Goal: Task Accomplishment & Management: Manage account settings

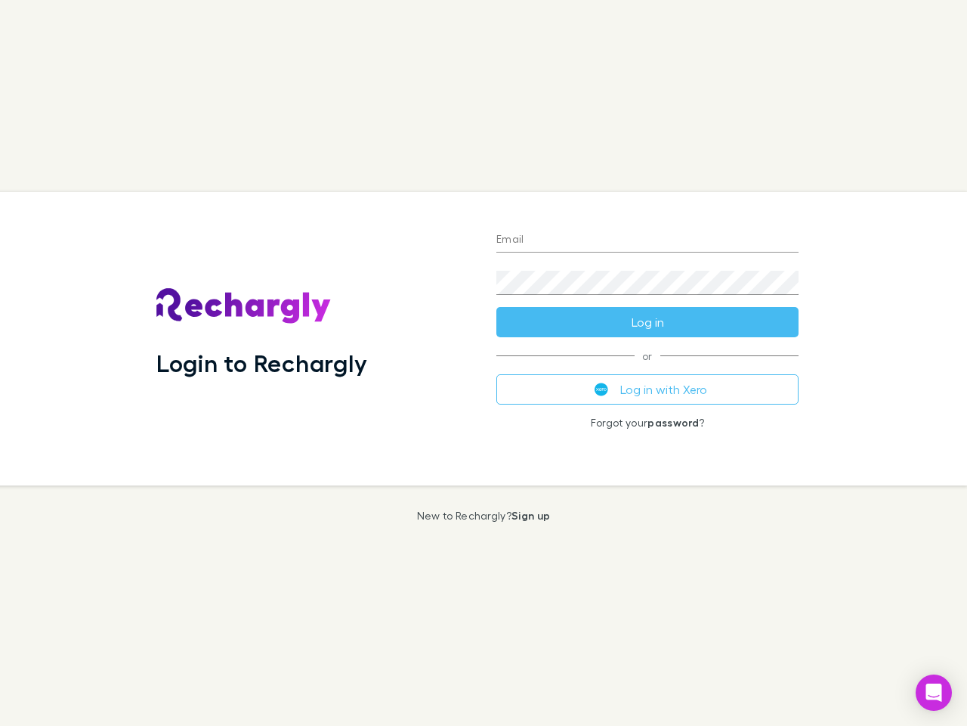
click at [484, 363] on div "Login to Rechargly" at bounding box center [314, 338] width 340 height 293
click at [648, 240] on input "Email" at bounding box center [648, 240] width 302 height 24
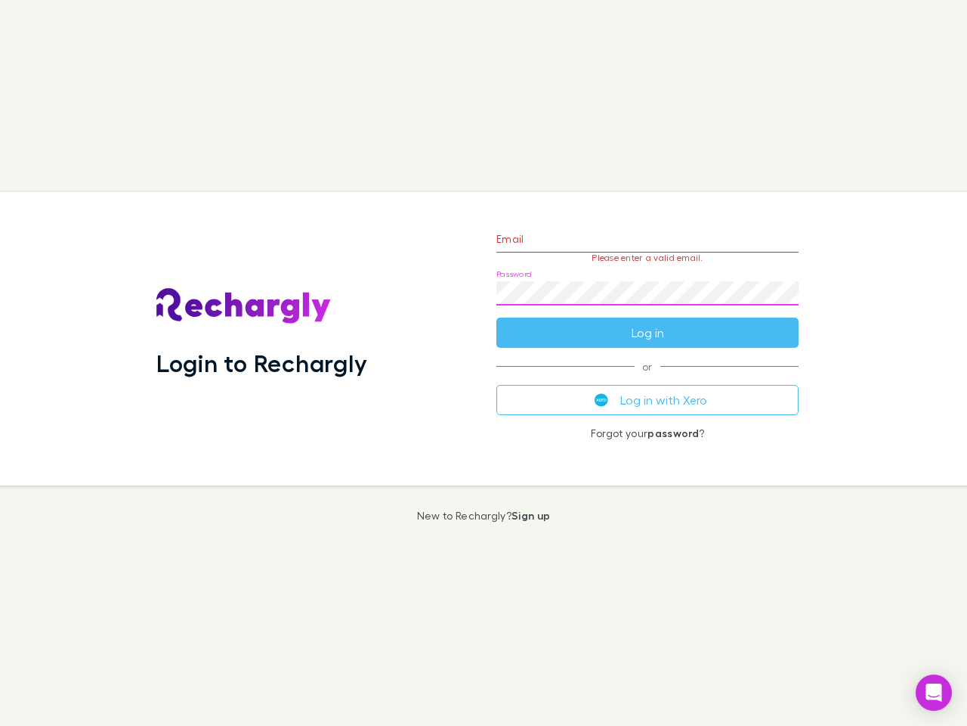
click at [648, 322] on form "Email Please enter a valid email. Password Log in" at bounding box center [648, 282] width 302 height 132
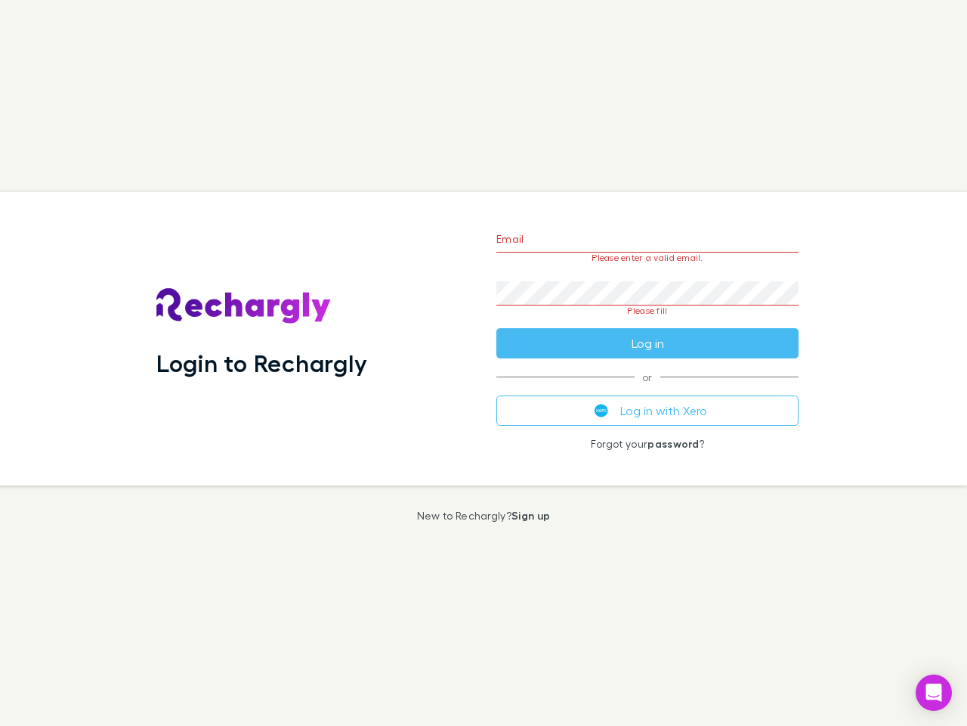
click at [648, 389] on div "Email Please enter a valid email. Password Please fill Log in or Log in with Xe…" at bounding box center [648, 338] width 327 height 293
click at [934, 692] on icon "Open Intercom Messenger" at bounding box center [935, 692] width 16 height 18
